Goal: Find specific page/section: Find specific page/section

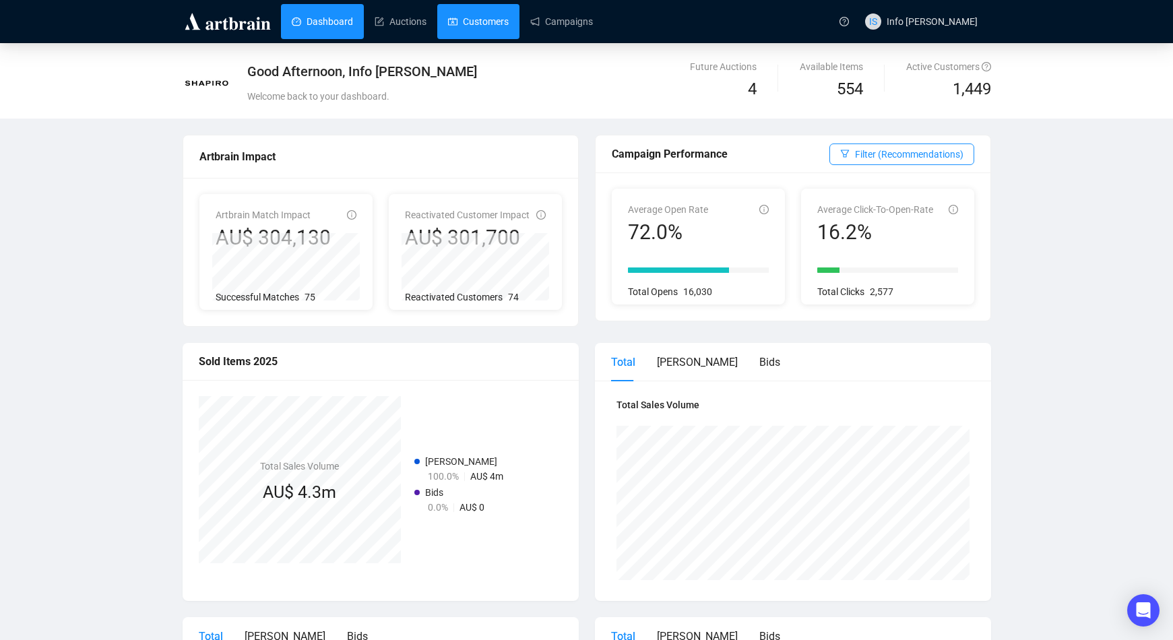
click at [448, 22] on link "Customers" at bounding box center [478, 21] width 61 height 35
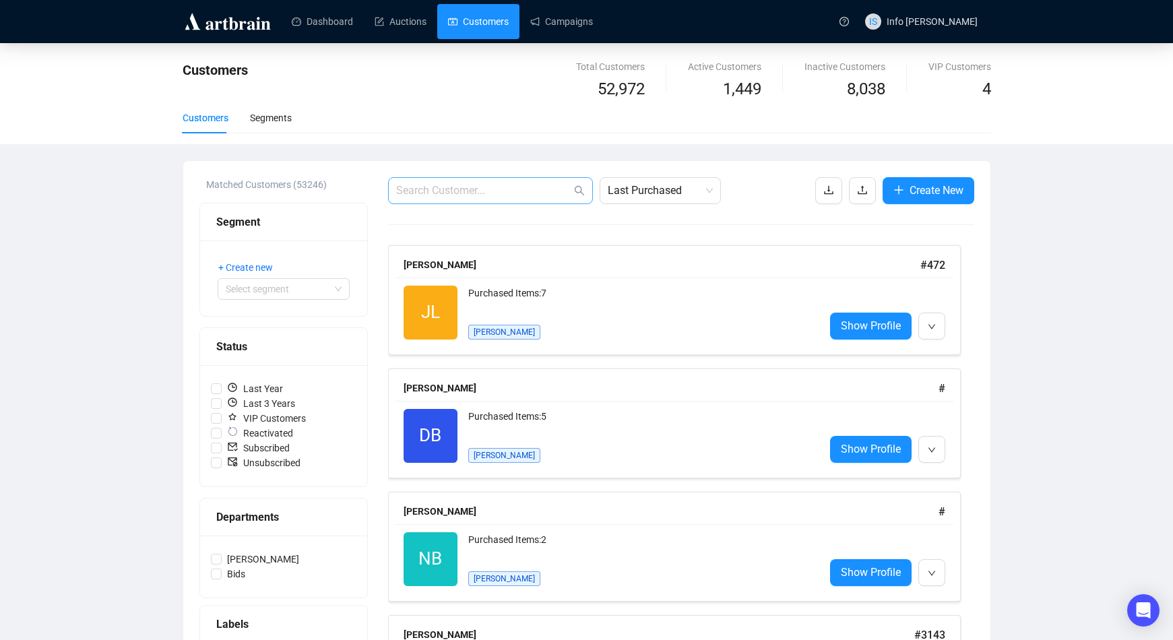
click at [428, 199] on span at bounding box center [490, 190] width 205 height 27
click at [427, 189] on input "text" at bounding box center [483, 191] width 175 height 16
paste input "0419299949"
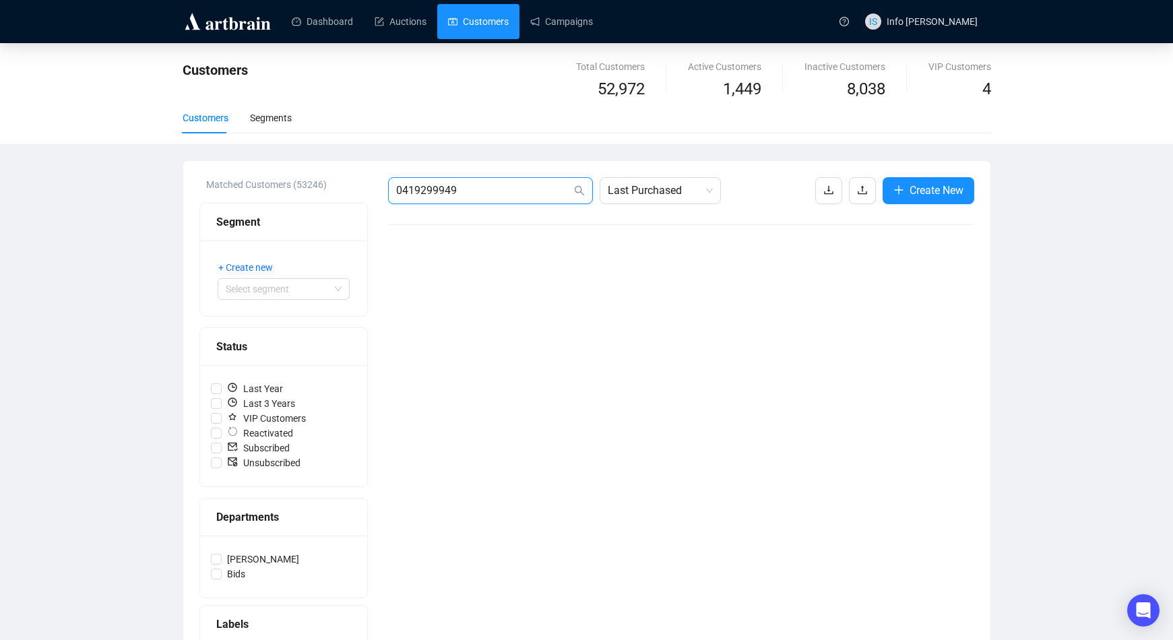
drag, startPoint x: 505, startPoint y: 190, endPoint x: 278, endPoint y: 188, distance: 227.0
click at [280, 188] on div "Matched Customers (53246) Segment + Create new Select segment Status Last Year …" at bounding box center [586, 468] width 775 height 583
type input "natalie"
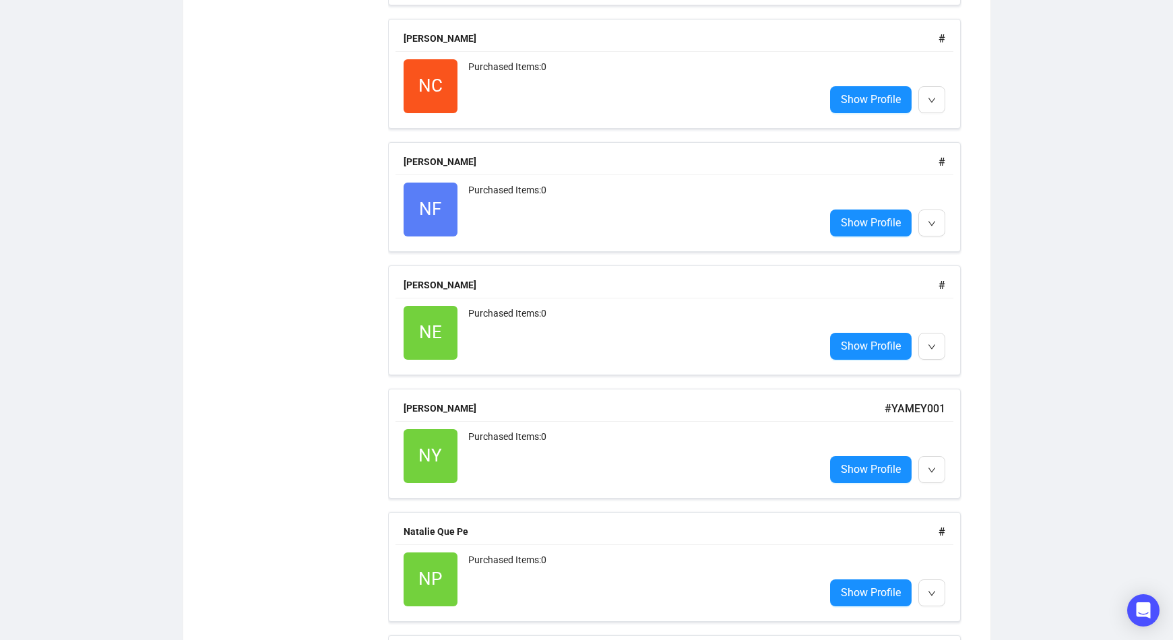
scroll to position [808, 0]
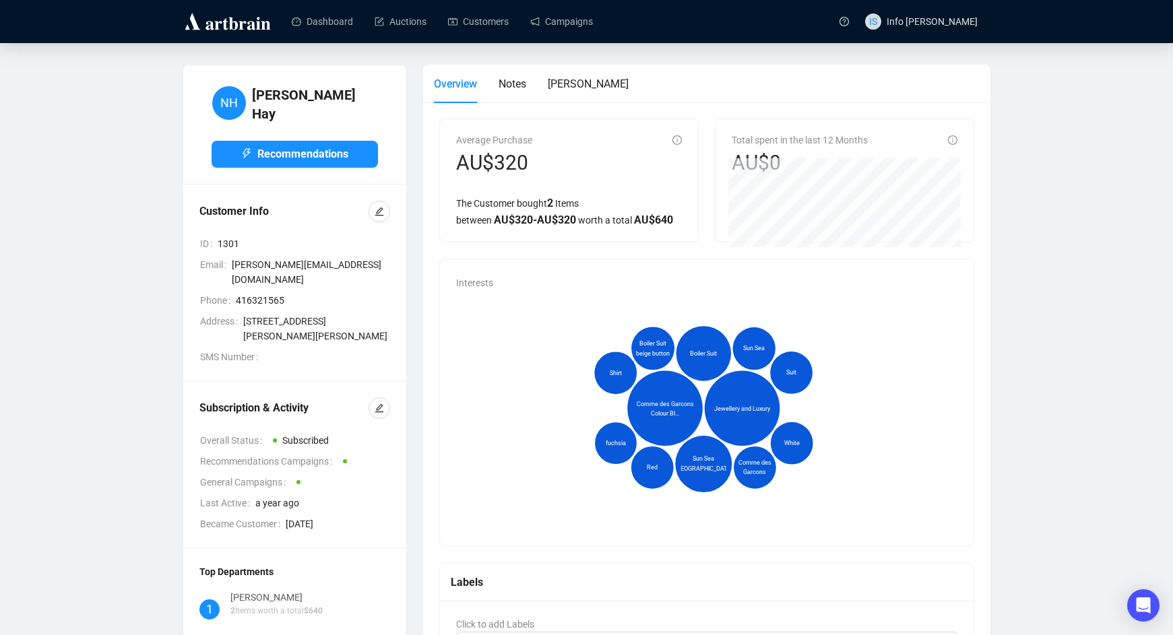
click at [655, 418] on div "Comme des Garcons Colour Bl..." at bounding box center [665, 409] width 60 height 60
click at [658, 411] on span "Comme des Garcons Colour Bl..." at bounding box center [665, 408] width 60 height 19
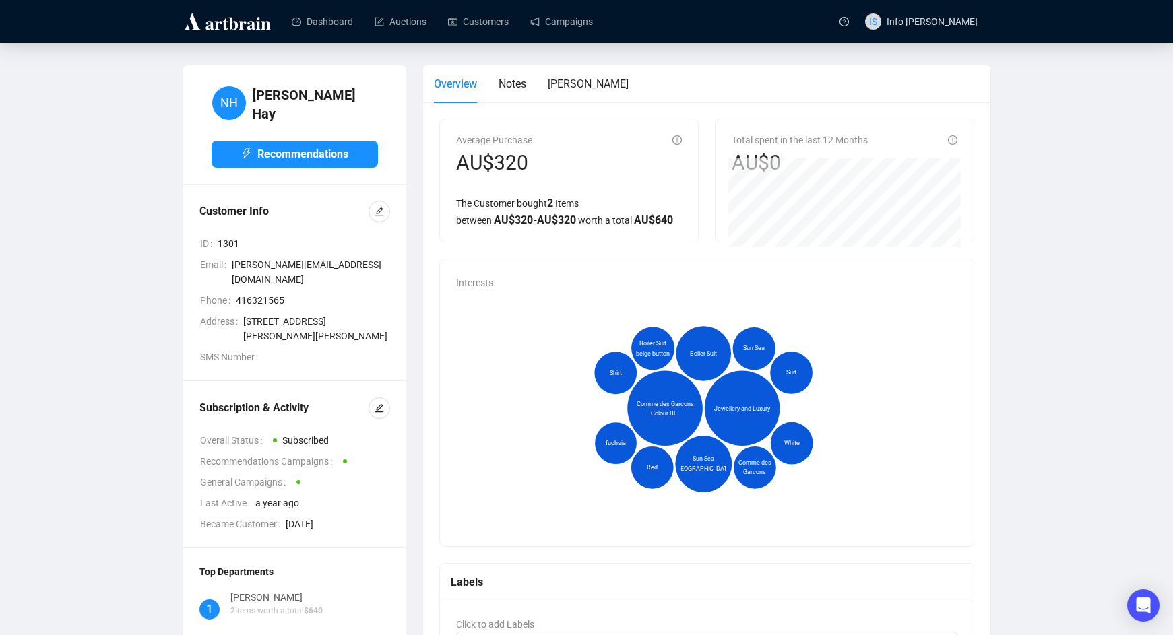
click at [658, 411] on span "Comme des Garcons Colour Bl..." at bounding box center [665, 408] width 60 height 19
click at [390, 25] on link "Auctions" at bounding box center [401, 21] width 52 height 35
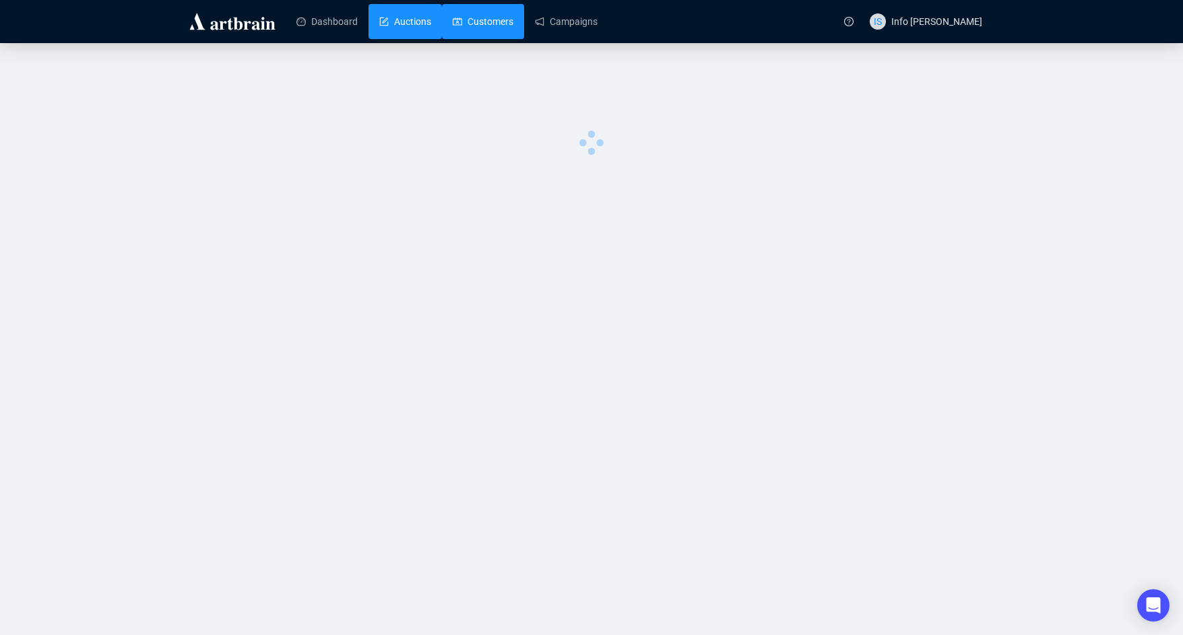
click at [474, 15] on link "Customers" at bounding box center [483, 21] width 61 height 35
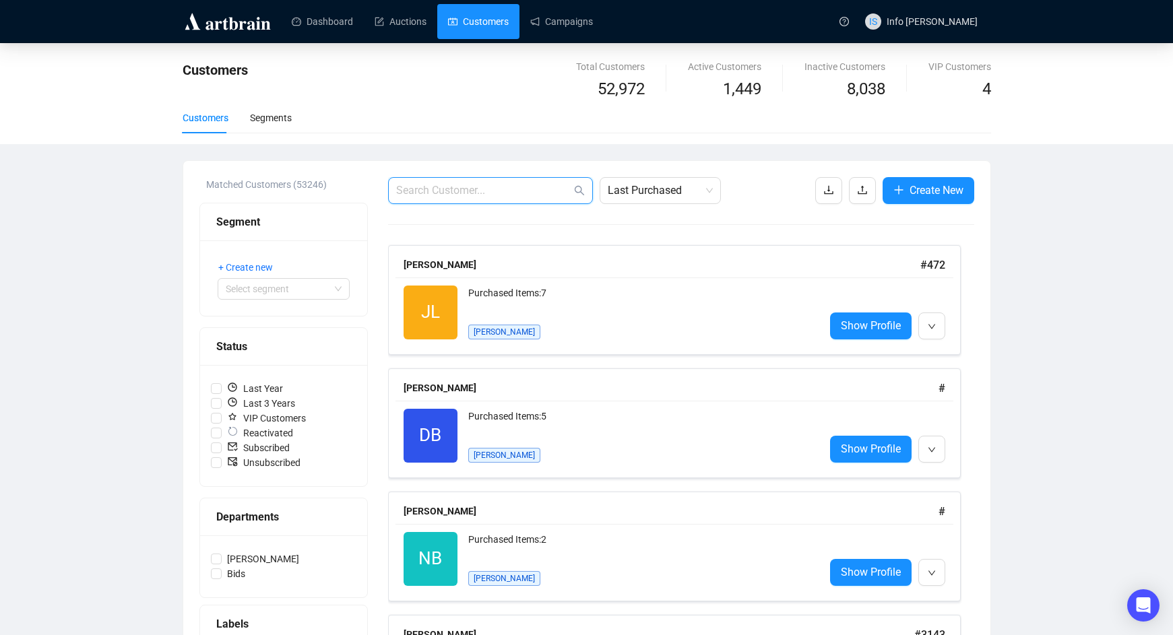
click at [536, 195] on input "text" at bounding box center [483, 191] width 175 height 16
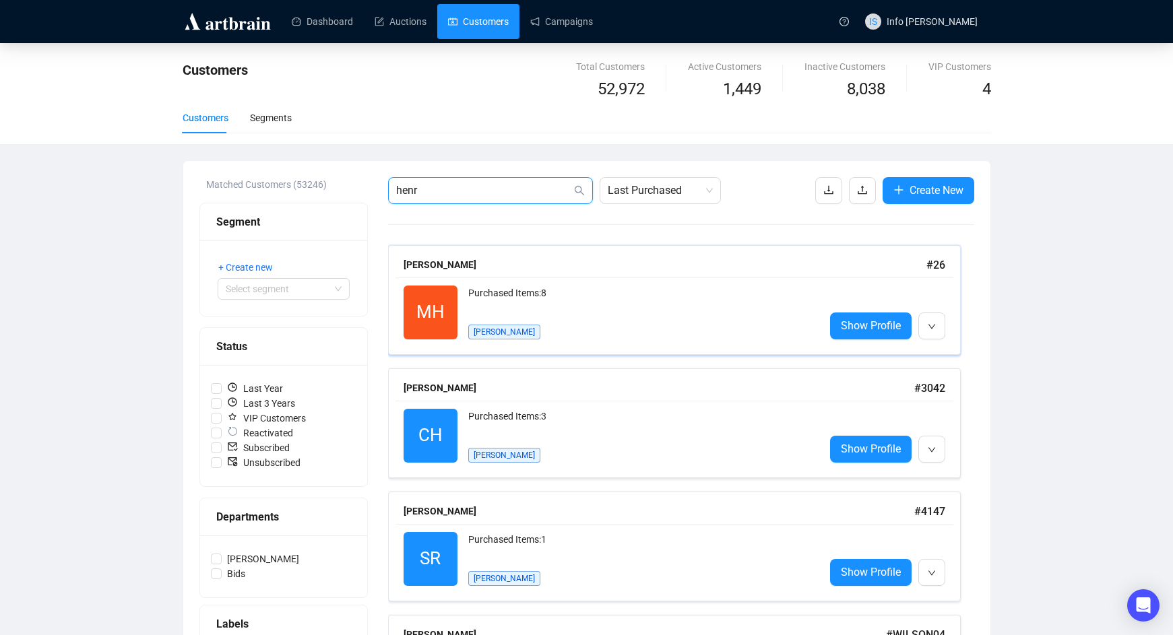
type input "henr"
click at [554, 286] on div "Purchased Items: 8" at bounding box center [641, 299] width 346 height 27
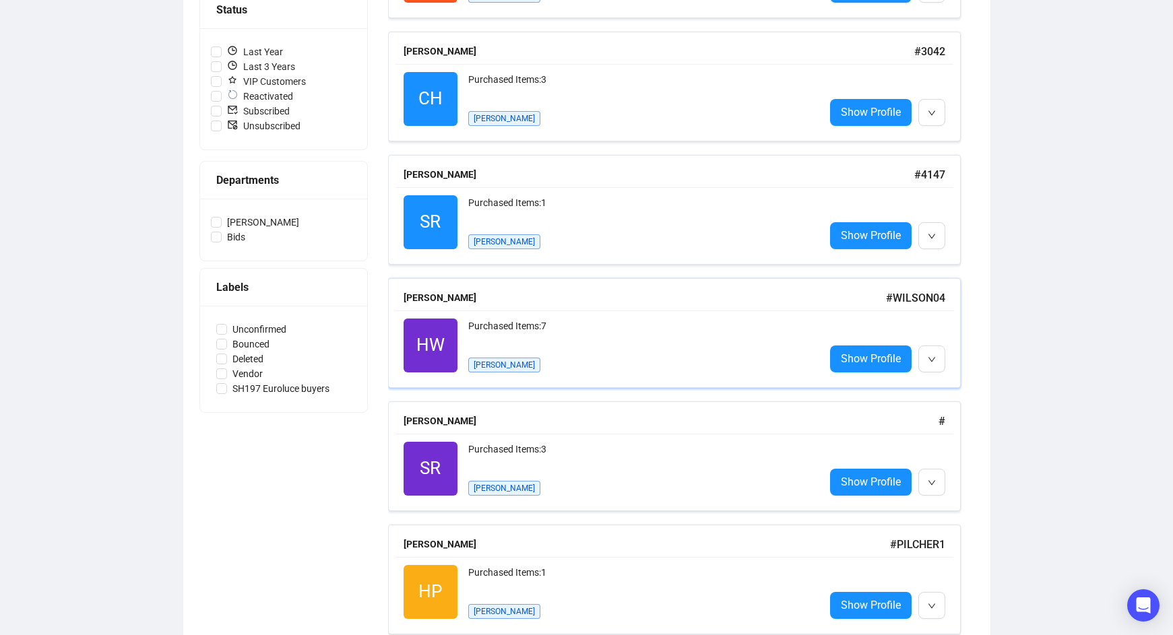
click at [571, 305] on div "[PERSON_NAME]" at bounding box center [645, 297] width 482 height 15
